Goal: Find specific page/section: Find specific page/section

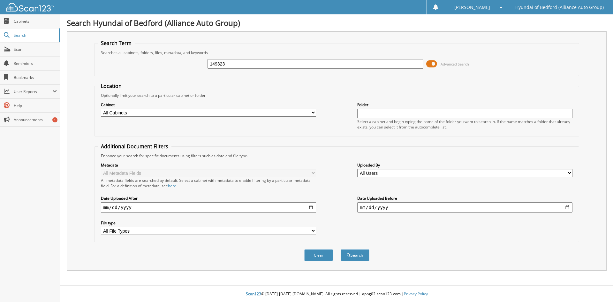
type input "149323"
click at [341, 249] on button "Search" at bounding box center [355, 255] width 29 height 12
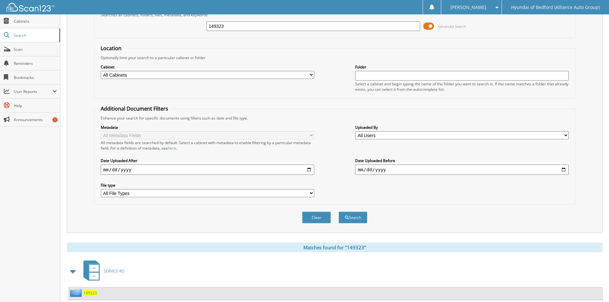
scroll to position [80, 0]
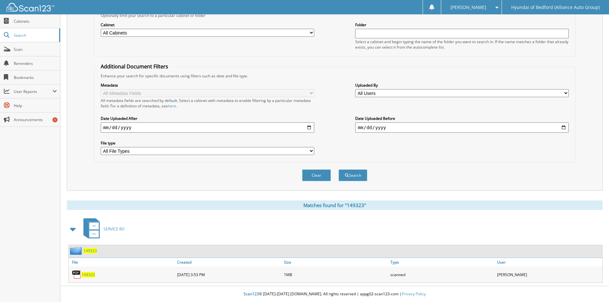
click at [88, 274] on span "149323" at bounding box center [87, 274] width 13 height 5
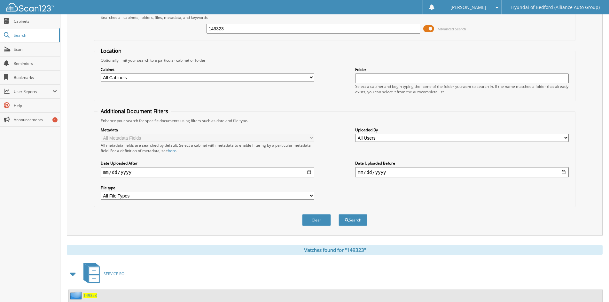
scroll to position [0, 0]
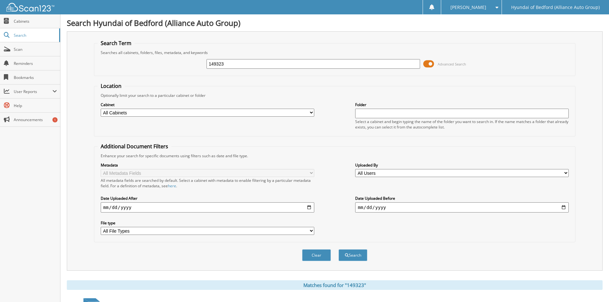
drag, startPoint x: 210, startPoint y: 65, endPoint x: 195, endPoint y: 66, distance: 14.7
click at [195, 66] on div "149323 Advanced Search" at bounding box center [334, 63] width 474 height 17
type input "142744"
click at [338, 249] on button "Search" at bounding box center [352, 255] width 29 height 12
click at [364, 64] on input "142744" at bounding box center [312, 64] width 213 height 10
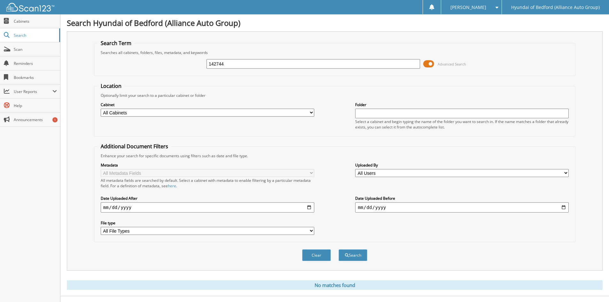
click at [364, 64] on input "142744" at bounding box center [312, 64] width 213 height 10
type input "149289"
click at [338, 249] on button "Search" at bounding box center [352, 255] width 29 height 12
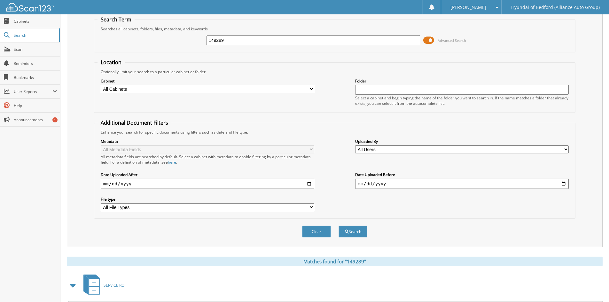
scroll to position [64, 0]
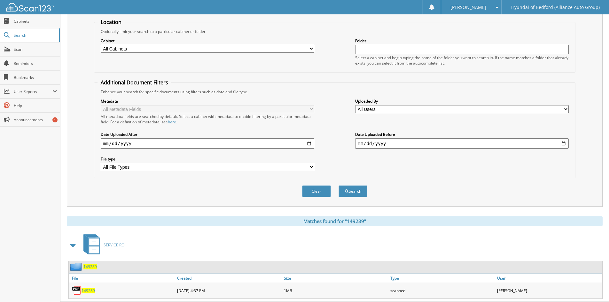
drag, startPoint x: 88, startPoint y: 290, endPoint x: 93, endPoint y: 289, distance: 4.9
click at [88, 290] on span "149289" at bounding box center [87, 290] width 13 height 5
